Goal: Task Accomplishment & Management: Use online tool/utility

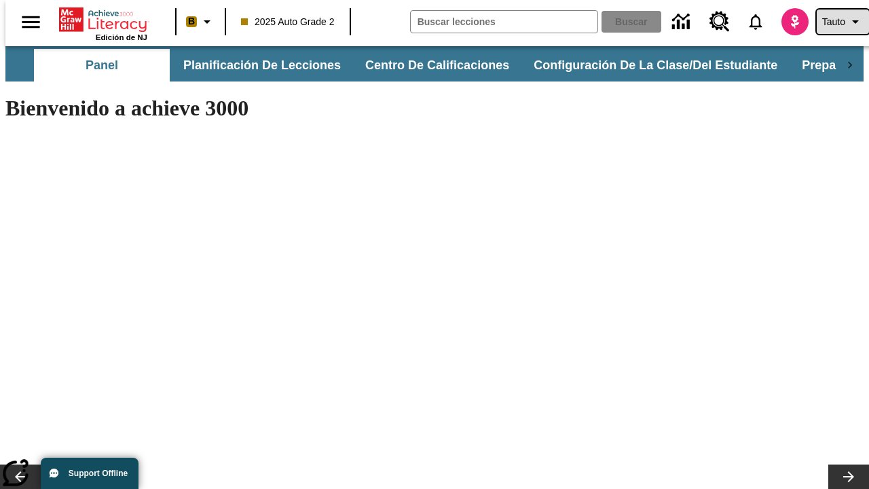
click at [835, 22] on span "Tauto" at bounding box center [833, 22] width 23 height 14
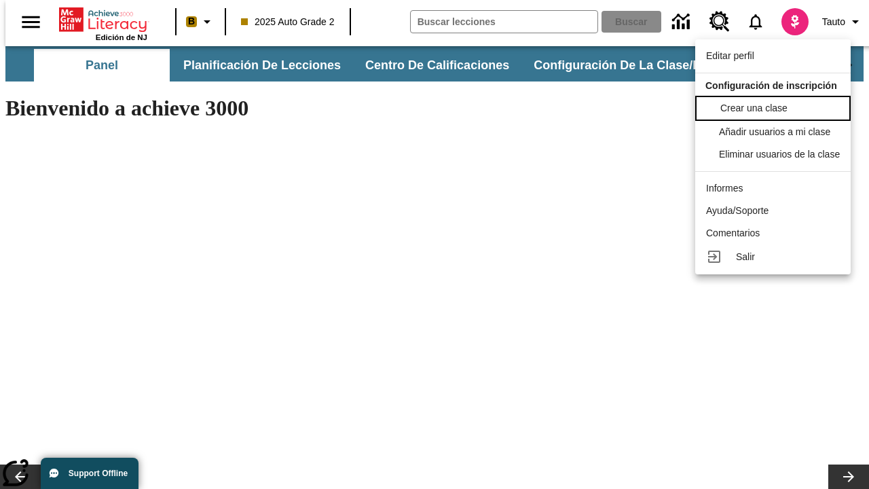
click at [776, 107] on span "Crear una clase" at bounding box center [753, 107] width 67 height 11
click at [776, 132] on span "Añadir usuarios a mi clase" at bounding box center [775, 130] width 111 height 11
